Goal: Information Seeking & Learning: Learn about a topic

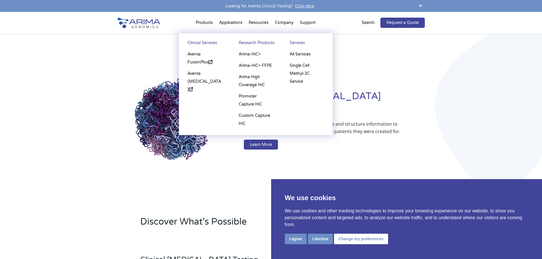
click at [203, 24] on li "Products Clinical Services Aventa FusionPlus Aventa Lymphoma Research Products …" at bounding box center [204, 23] width 23 height 19
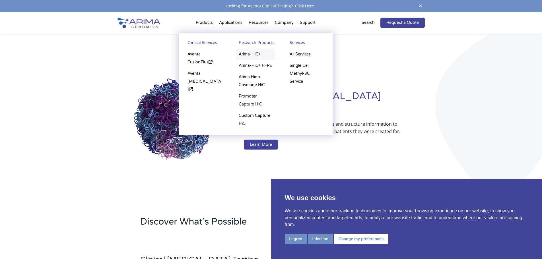
click at [248, 56] on link "Arima-HiC+" at bounding box center [256, 54] width 40 height 11
click at [211, 23] on li "Products Clinical Services Aventa FusionPlus Aventa Lymphoma Research Products …" at bounding box center [204, 23] width 23 height 19
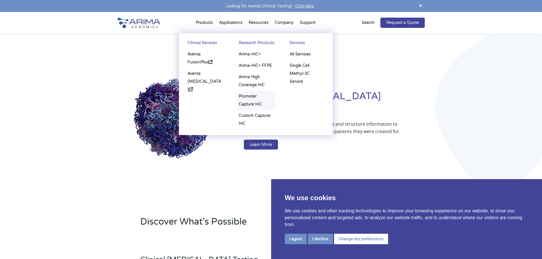
click at [260, 99] on link "Promoter Capture HiC" at bounding box center [256, 100] width 40 height 19
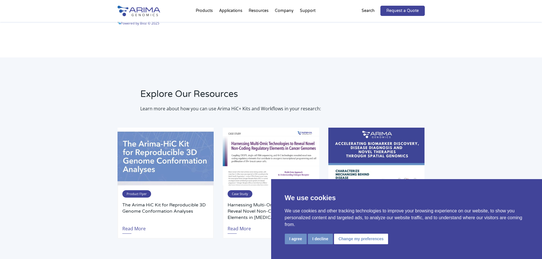
scroll to position [922, 0]
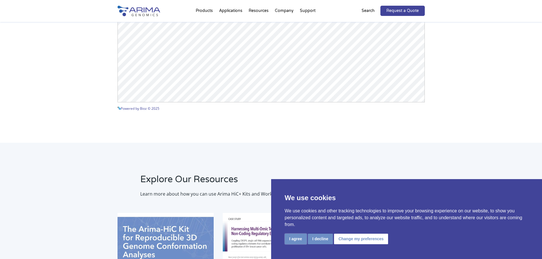
click at [295, 242] on button "I agree" at bounding box center [296, 239] width 22 height 11
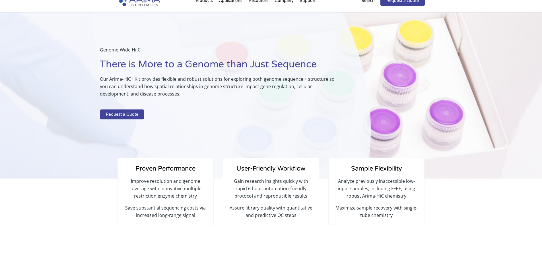
scroll to position [0, 0]
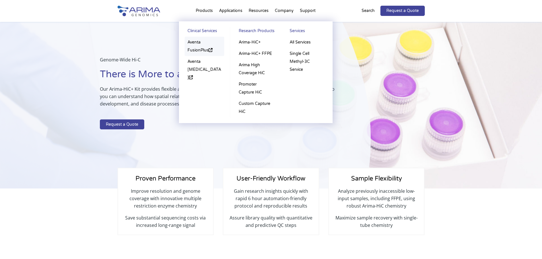
click at [202, 48] on link "Aventa FusionPlus" at bounding box center [205, 46] width 40 height 19
